Goal: Transaction & Acquisition: Purchase product/service

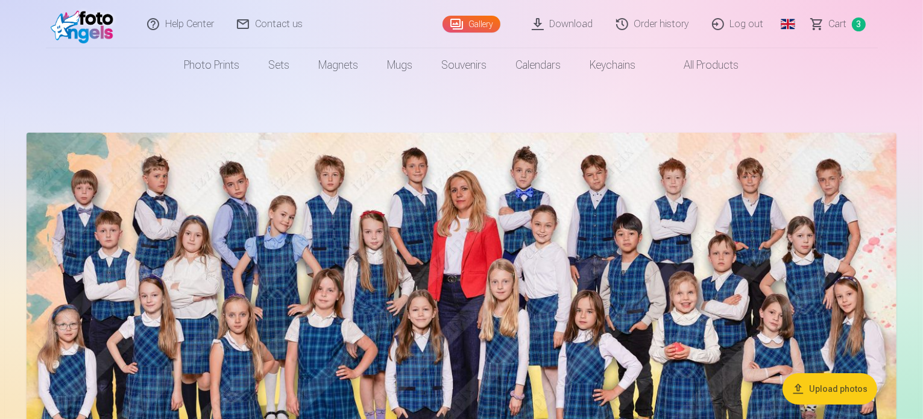
click at [832, 26] on span "Сart" at bounding box center [838, 24] width 18 height 14
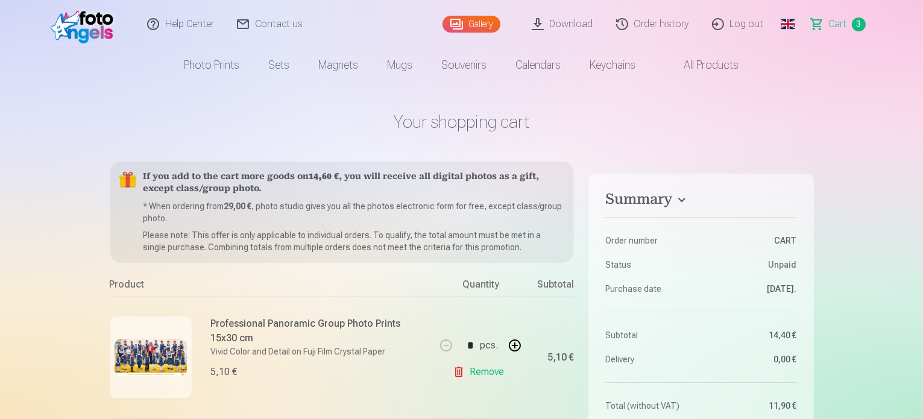
click at [793, 16] on link "Global" at bounding box center [788, 24] width 24 height 48
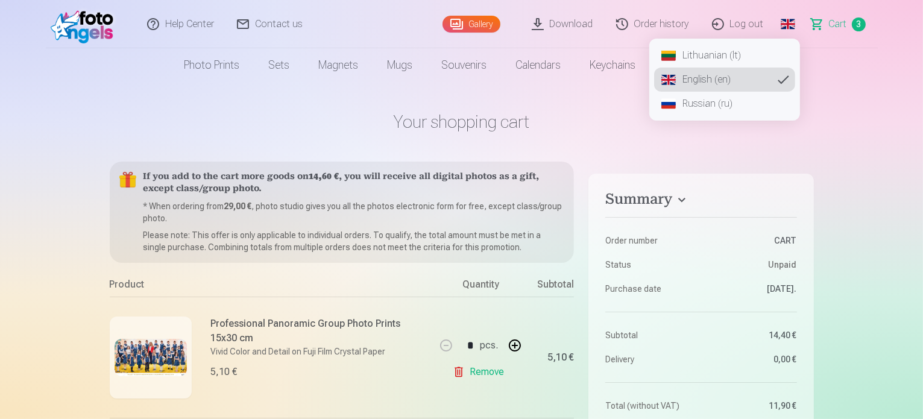
click at [712, 52] on link "Lithuanian (lt)" at bounding box center [724, 55] width 141 height 24
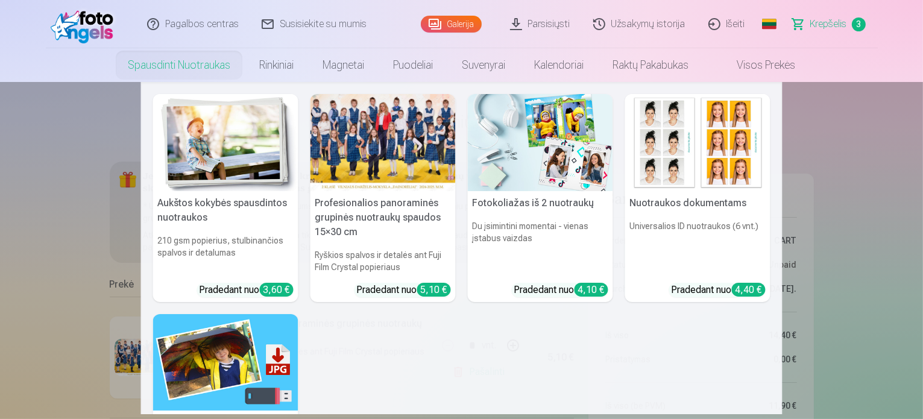
click at [197, 64] on link "Spausdinti nuotraukas" at bounding box center [178, 65] width 131 height 34
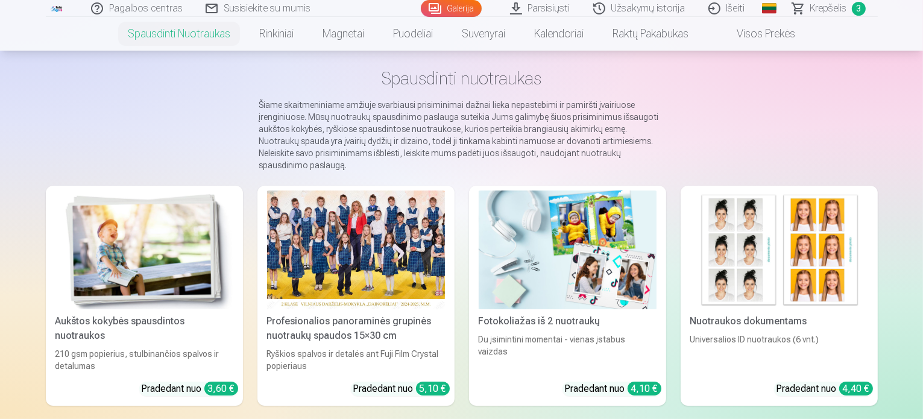
scroll to position [54, 0]
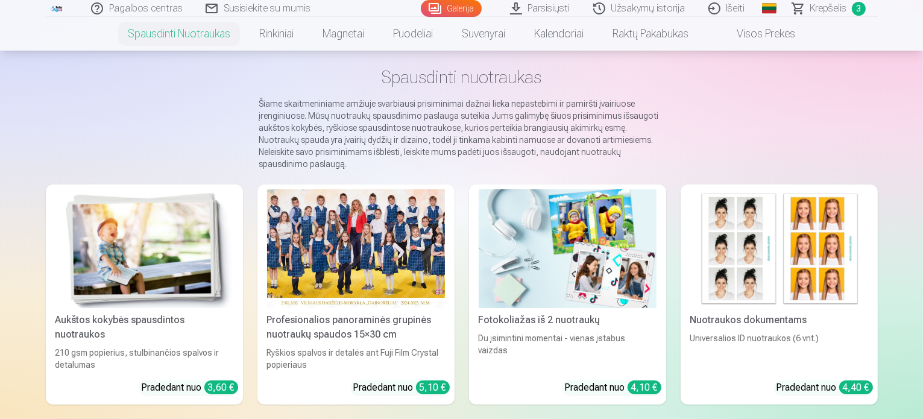
click at [521, 272] on img at bounding box center [568, 248] width 178 height 119
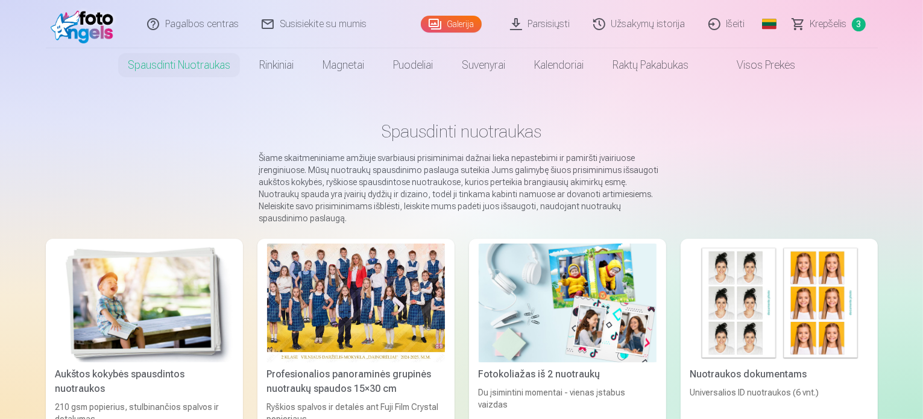
click at [542, 18] on link "Parsisiųsti" at bounding box center [540, 24] width 83 height 48
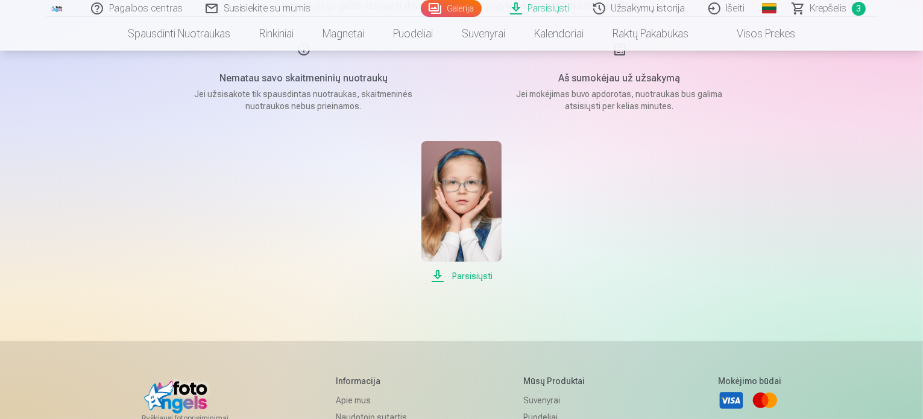
scroll to position [169, 0]
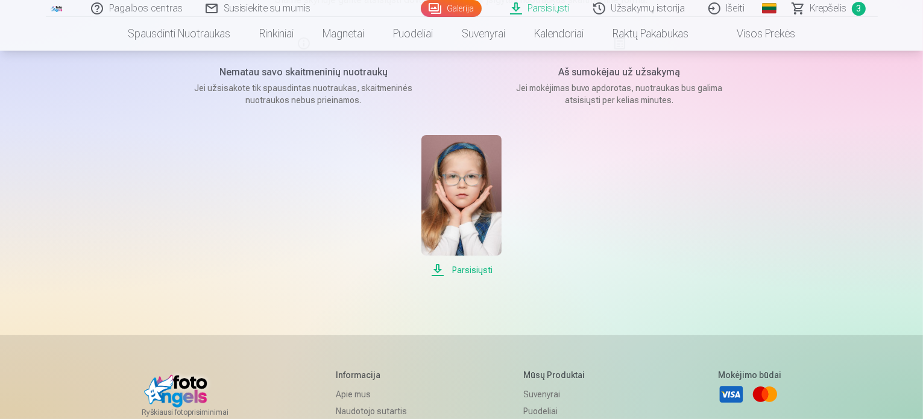
click at [453, 261] on link "Parsisiųsti" at bounding box center [461, 206] width 80 height 142
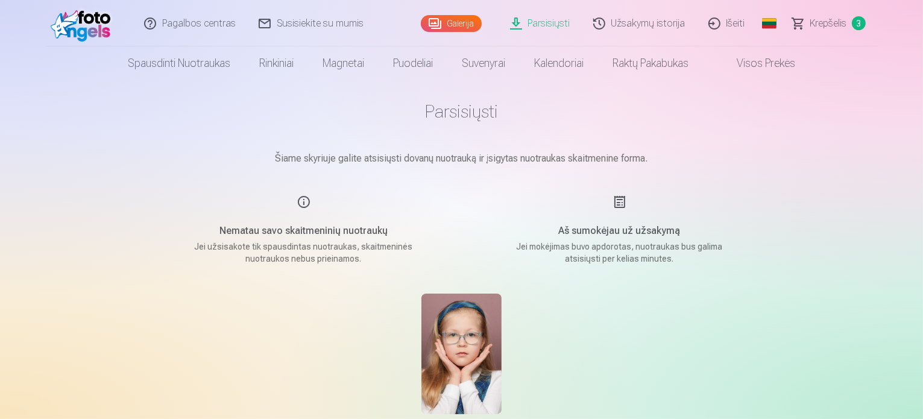
scroll to position [0, 0]
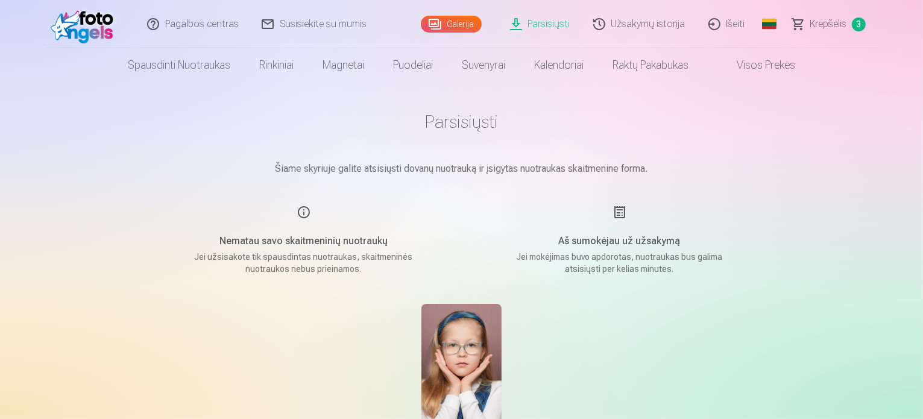
click at [826, 21] on span "Krepšelis" at bounding box center [828, 24] width 37 height 14
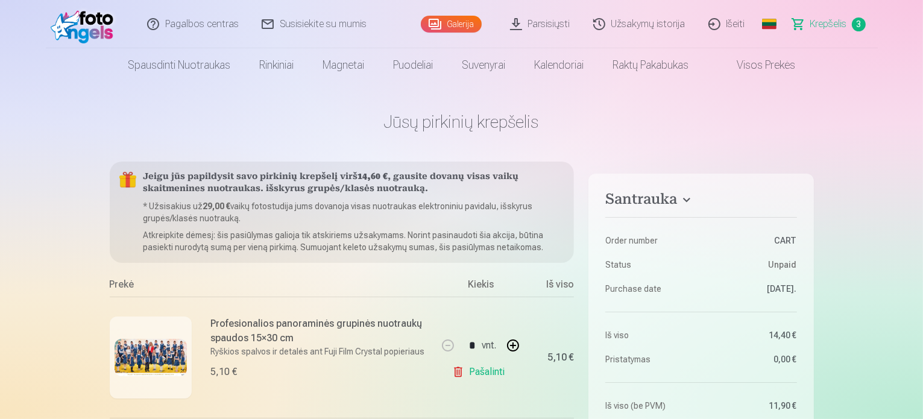
click at [753, 71] on link "Visos prekės" at bounding box center [756, 65] width 107 height 34
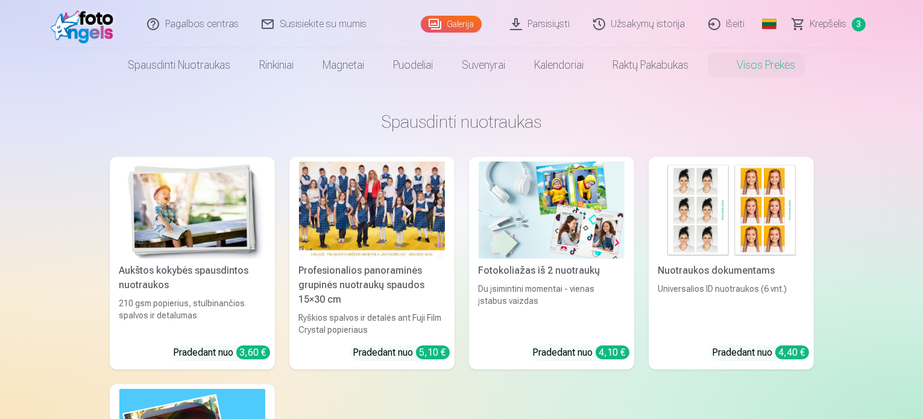
click at [831, 25] on span "Krepšelis" at bounding box center [828, 24] width 37 height 14
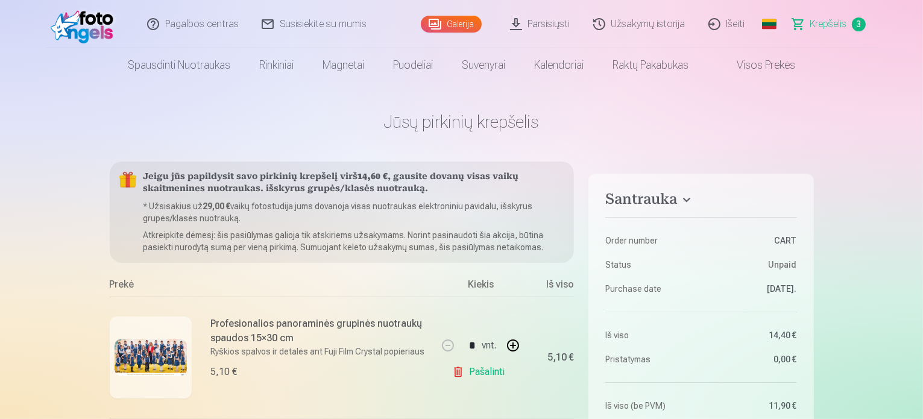
click at [731, 16] on link "Išeiti" at bounding box center [727, 24] width 60 height 48
